Goal: Information Seeking & Learning: Learn about a topic

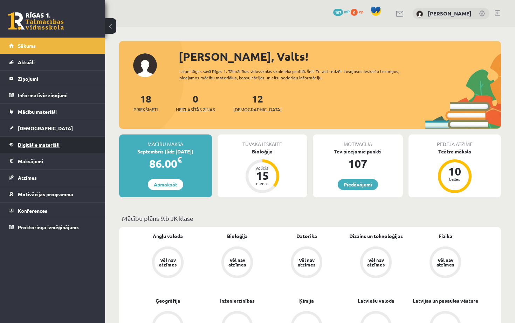
click at [23, 143] on span "Digitālie materiāli" at bounding box center [39, 144] width 42 height 6
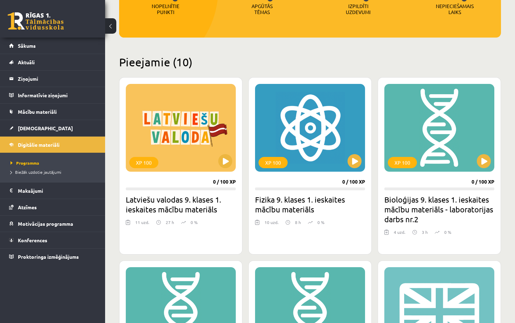
scroll to position [123, 0]
click at [226, 162] on button at bounding box center [225, 161] width 14 height 14
click at [147, 167] on div "XP 100" at bounding box center [143, 162] width 29 height 11
click at [151, 205] on h2 "Latviešu valodas 9. klases 1. ieskaites mācību materiāls" at bounding box center [181, 204] width 110 height 20
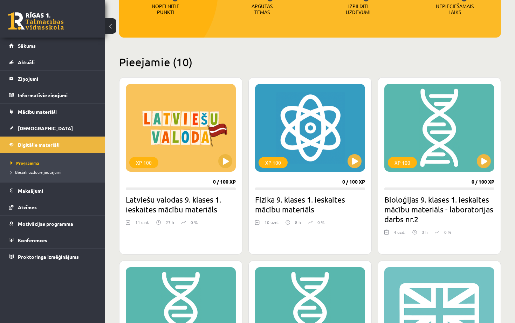
click at [151, 205] on h2 "Latviešu valodas 9. klases 1. ieskaites mācību materiāls" at bounding box center [181, 204] width 110 height 20
click at [147, 160] on div "XP 100" at bounding box center [143, 162] width 29 height 11
click at [274, 157] on div "XP 100" at bounding box center [273, 162] width 29 height 11
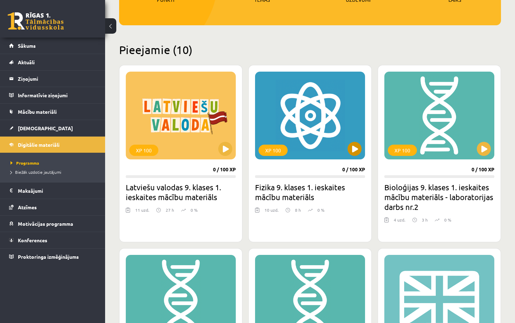
click at [274, 150] on div "XP 100" at bounding box center [273, 149] width 29 height 11
click at [386, 198] on h2 "Bioloģijas 9. klases 1. ieskaites mācību materiāls - laboratorijas darbs nr.2" at bounding box center [440, 196] width 110 height 29
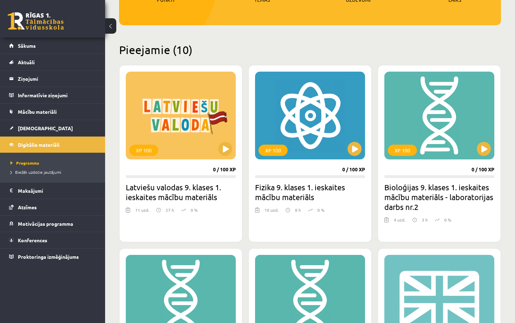
click at [386, 198] on h2 "Bioloģijas 9. klases 1. ieskaites mācību materiāls - laboratorijas darbs nr.2" at bounding box center [440, 196] width 110 height 29
click at [462, 173] on div "XP 100 0 / 100 XP Bioloģijas 9. klases 1. ieskaites mācību materiāls - laborato…" at bounding box center [439, 153] width 123 height 177
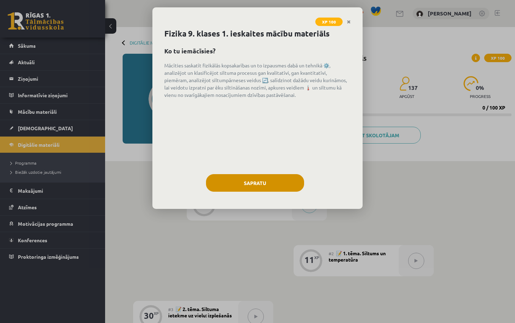
click at [263, 188] on button "Sapratu" at bounding box center [255, 183] width 98 height 18
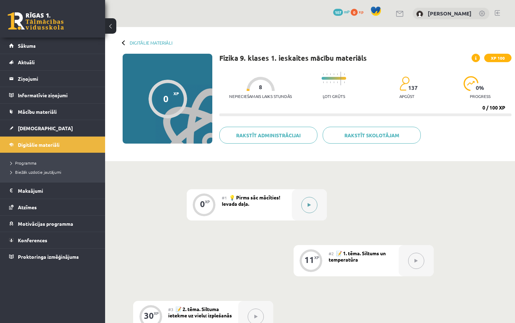
click at [309, 202] on button at bounding box center [309, 205] width 16 height 16
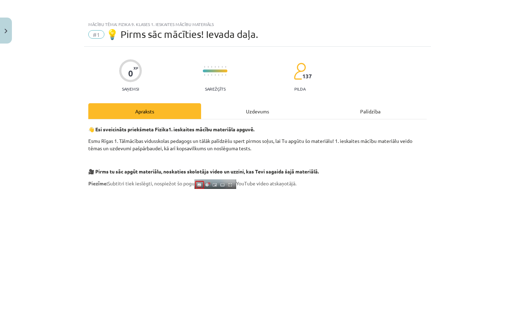
click at [7, 25] on button "Close" at bounding box center [6, 31] width 12 height 26
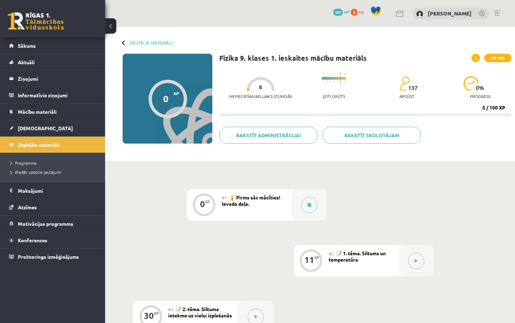
click at [128, 44] on div "Digitālie materiāli" at bounding box center [148, 42] width 50 height 5
click at [139, 42] on link "Digitālie materiāli" at bounding box center [151, 42] width 43 height 5
click at [141, 41] on link "Digitālie materiāli" at bounding box center [151, 42] width 43 height 5
click at [125, 40] on div "Digitālie materiāli" at bounding box center [148, 42] width 50 height 5
click at [123, 41] on div "Digitālie materiāli" at bounding box center [148, 42] width 50 height 5
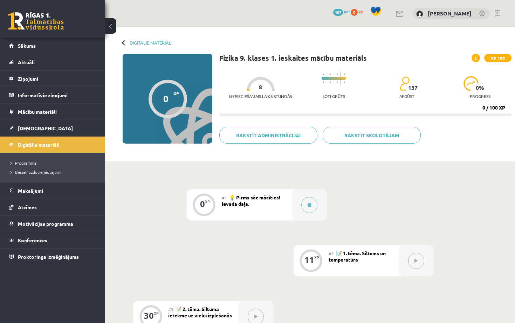
click at [110, 24] on button at bounding box center [110, 25] width 11 height 15
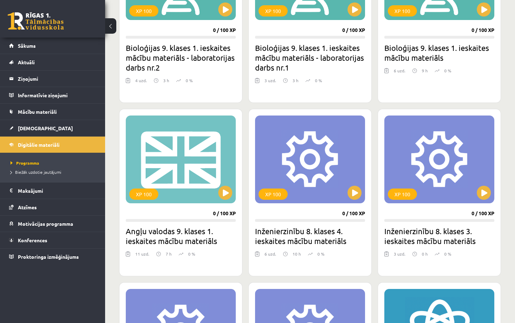
scroll to position [274, 0]
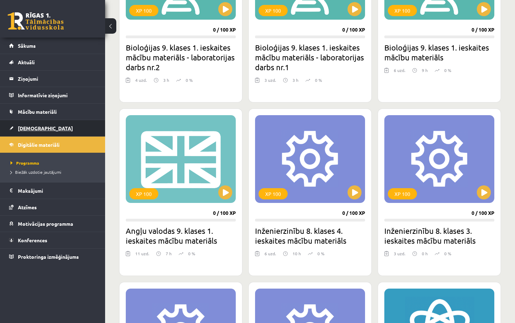
click at [41, 129] on link "[DEMOGRAPHIC_DATA]" at bounding box center [52, 128] width 87 height 16
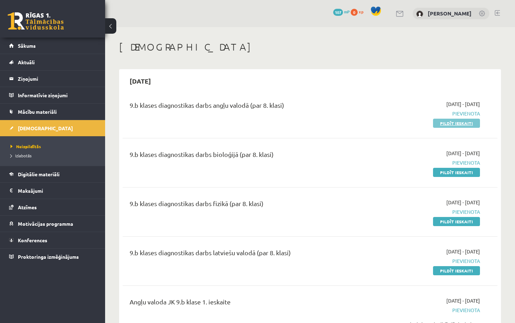
click at [446, 121] on link "Pildīt ieskaiti" at bounding box center [456, 122] width 47 height 9
